Goal: Transaction & Acquisition: Obtain resource

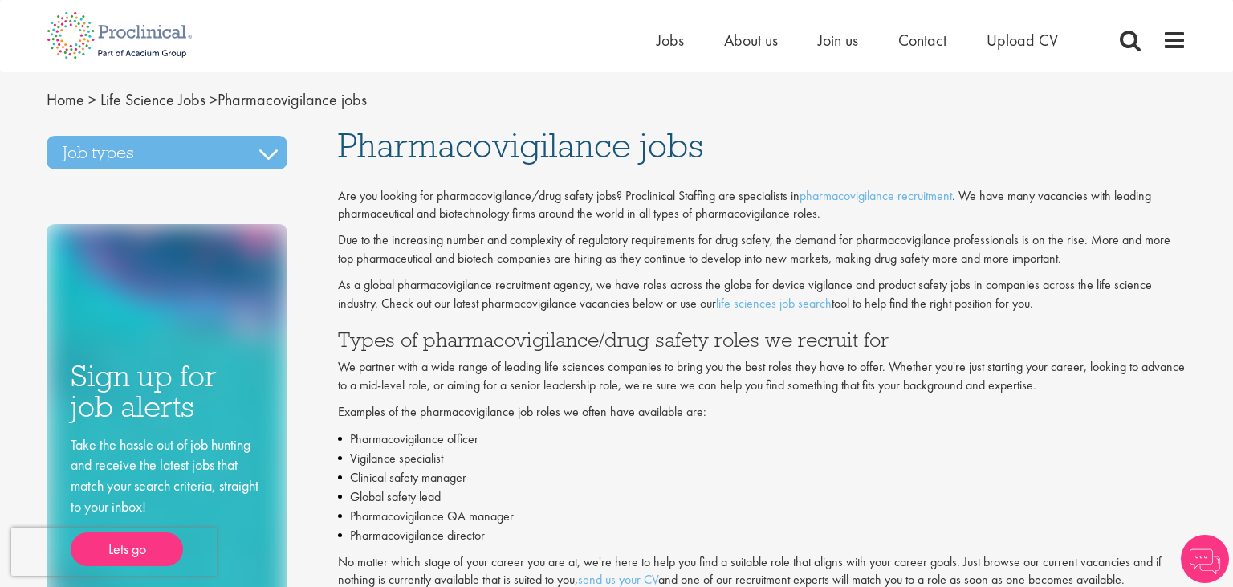
click at [823, 528] on li "Pharmacovigilance director" at bounding box center [762, 535] width 849 height 19
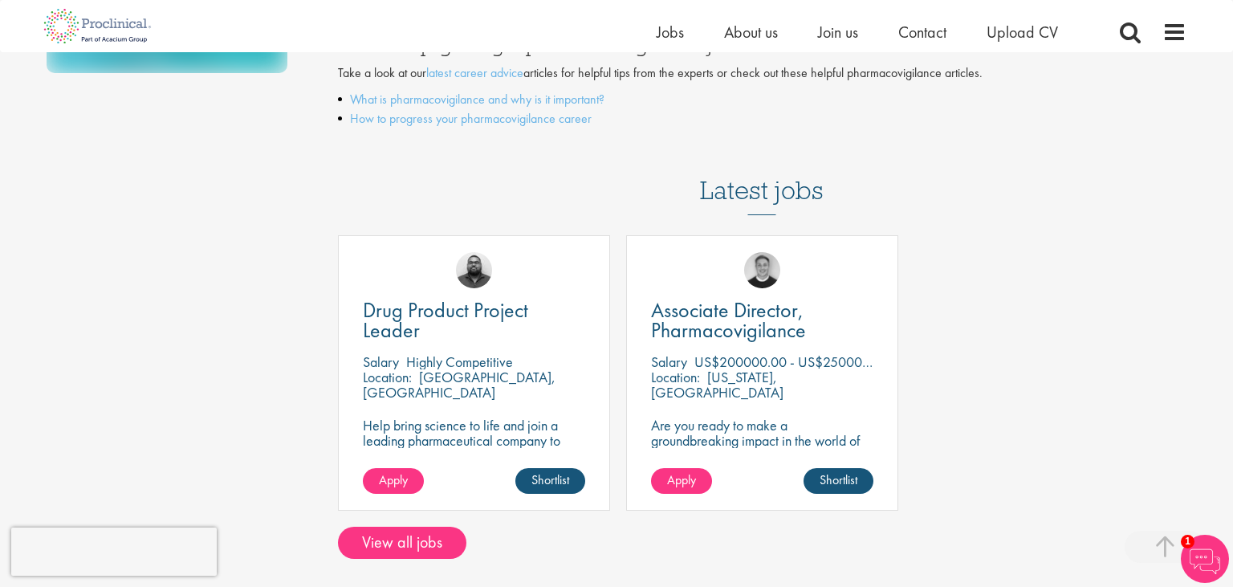
scroll to position [508, 0]
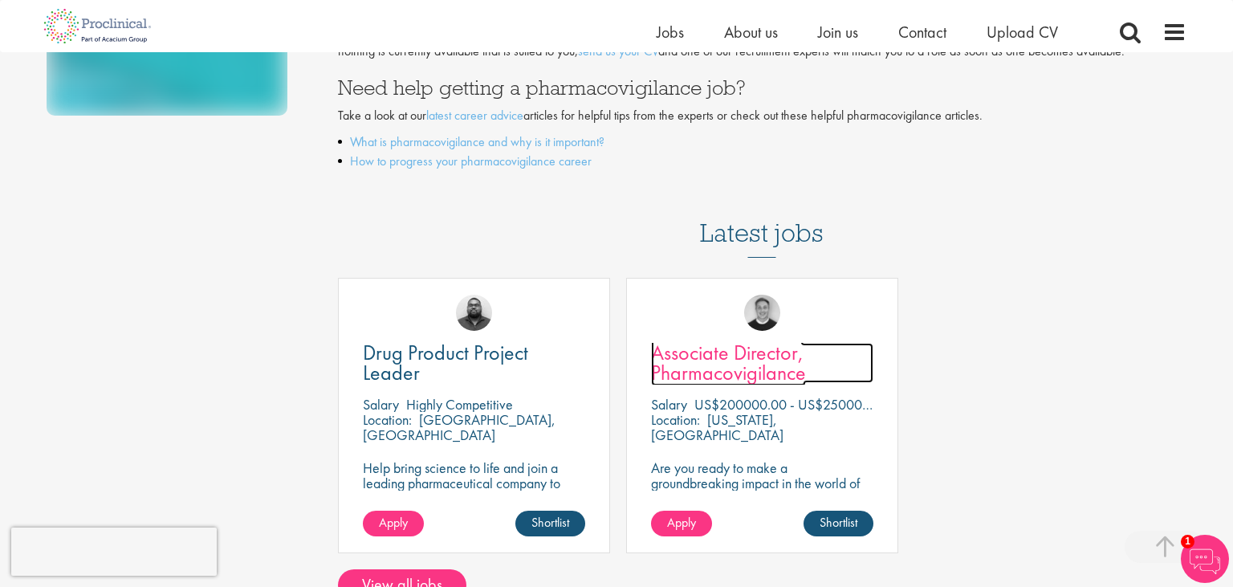
click at [715, 379] on span "Associate Director, Pharmacovigilance" at bounding box center [728, 362] width 155 height 47
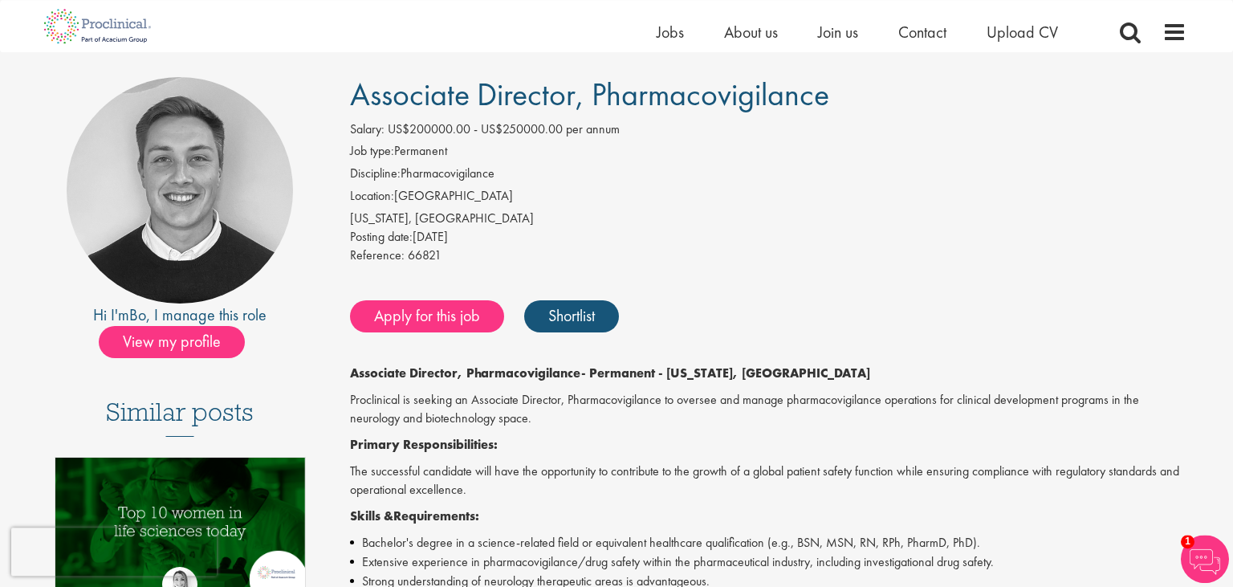
scroll to position [84, 0]
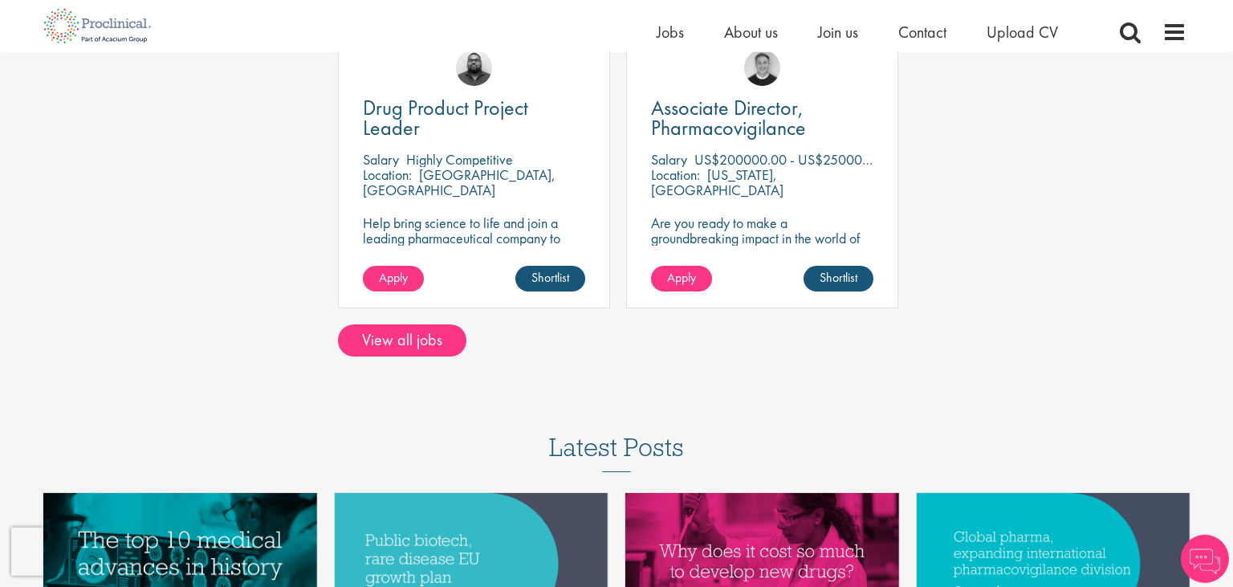
scroll to position [932, 0]
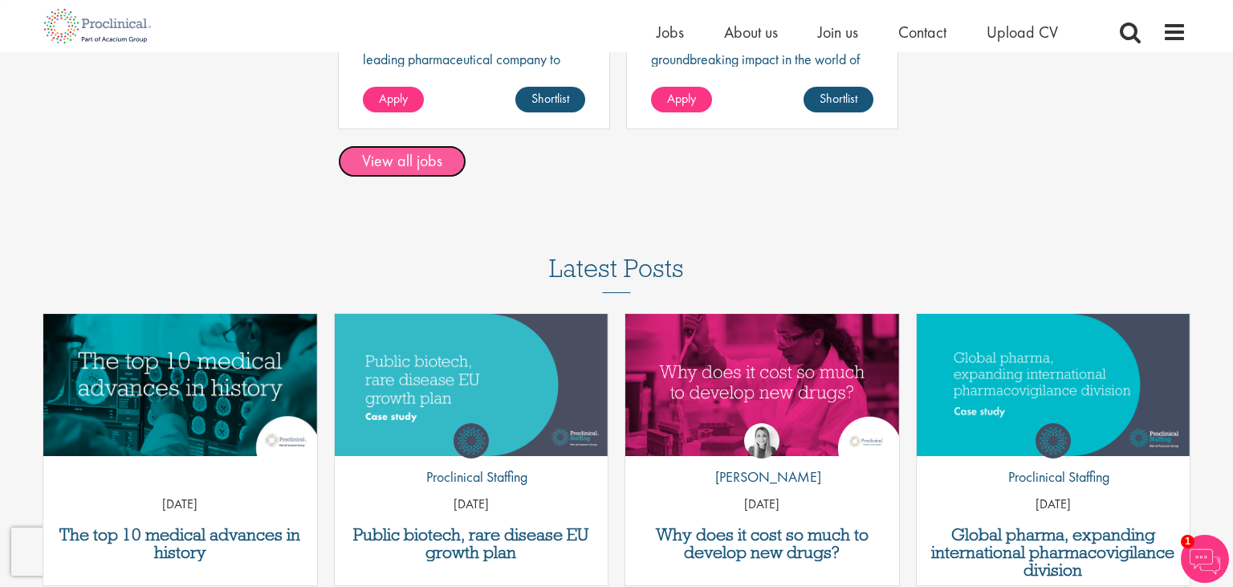
click at [379, 166] on link "View all jobs" at bounding box center [402, 161] width 128 height 32
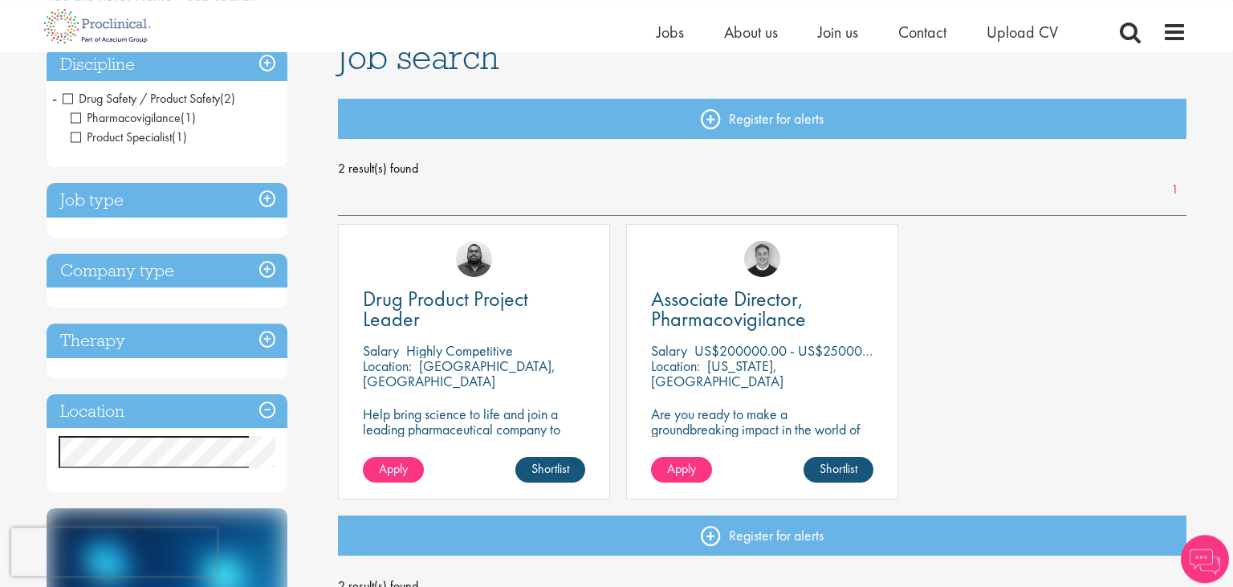
scroll to position [42, 0]
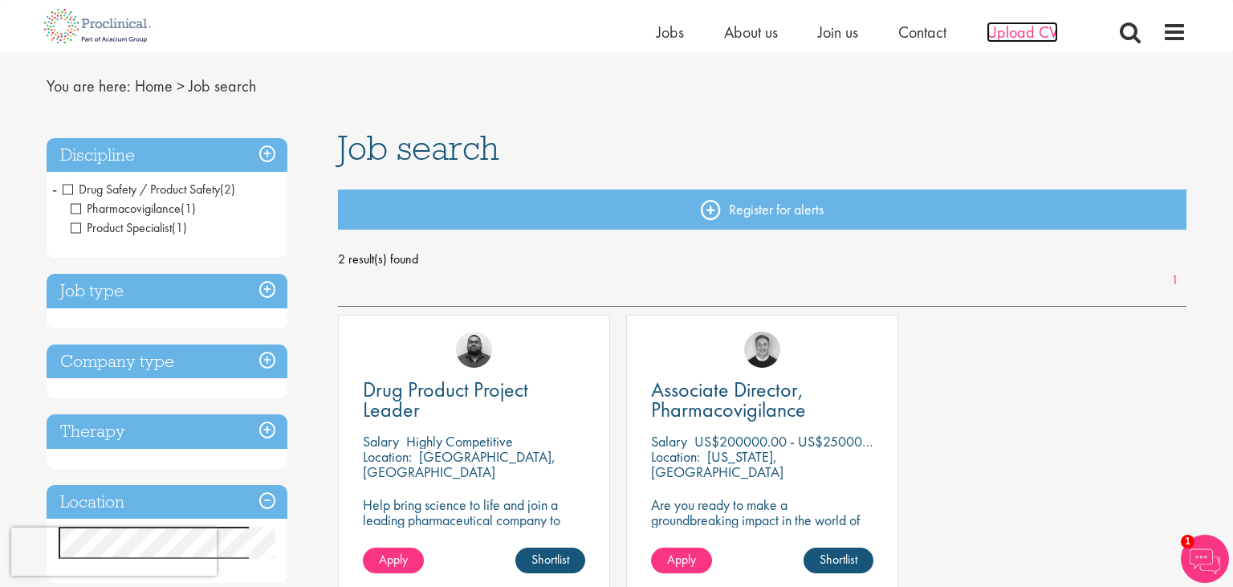
click at [1023, 36] on span "Upload CV" at bounding box center [1022, 32] width 71 height 21
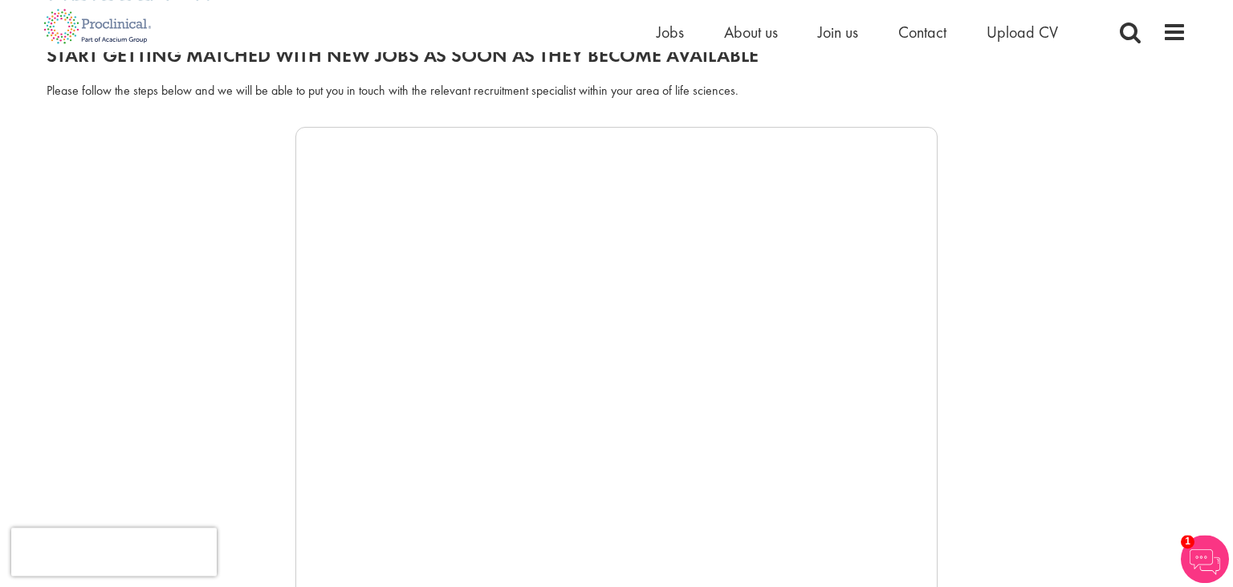
scroll to position [206, 0]
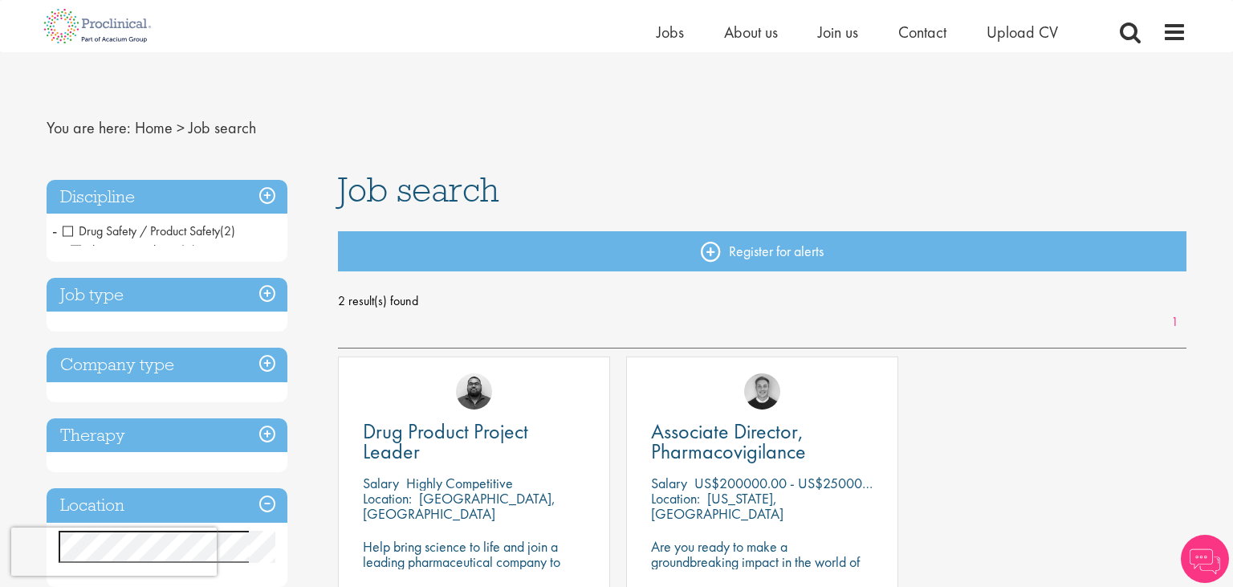
scroll to position [42, 0]
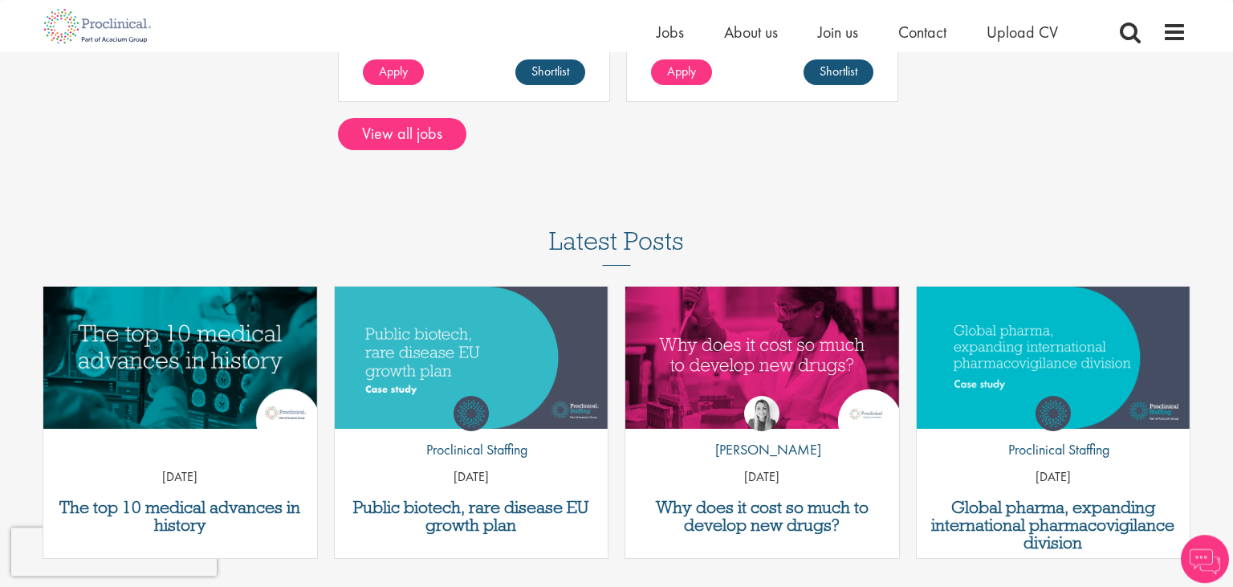
scroll to position [975, 0]
